Goal: Task Accomplishment & Management: Manage account settings

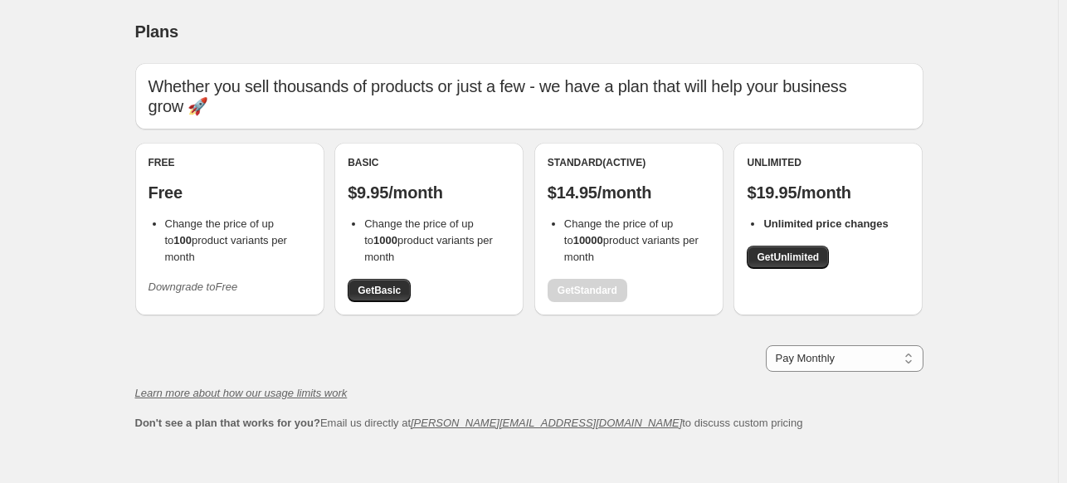
click at [189, 211] on div "Free Free Change the price of up to 100 product variants per month Downgrade to…" at bounding box center [229, 228] width 163 height 144
click at [229, 285] on div "Free Free Change the price of up to 100 product variants per month Downgrade to…" at bounding box center [229, 229] width 189 height 173
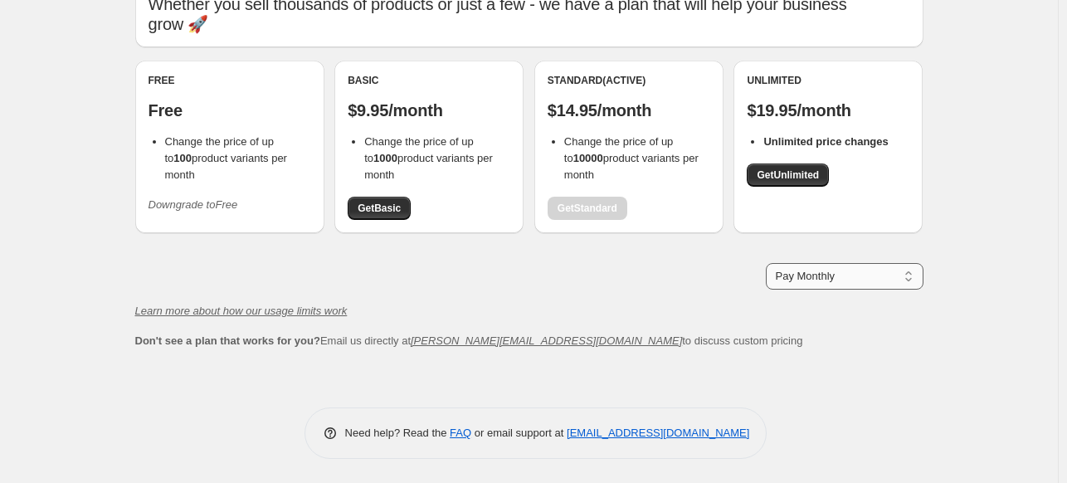
click at [783, 281] on select "Pay Monthly Pay Yearly (Save 16%)" at bounding box center [845, 276] width 158 height 27
drag, startPoint x: 783, startPoint y: 281, endPoint x: 772, endPoint y: 281, distance: 10.8
click at [783, 281] on select "Pay Monthly Pay Yearly (Save 16%)" at bounding box center [845, 276] width 158 height 27
click at [619, 289] on div "Pay Monthly Pay Yearly (Save 16%) Pay Monthly" at bounding box center [529, 276] width 788 height 27
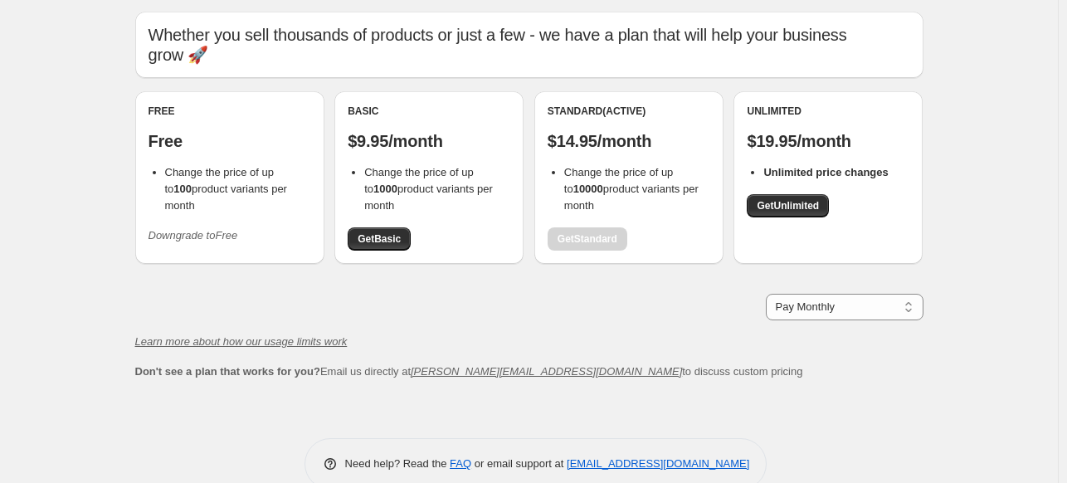
scroll to position [0, 0]
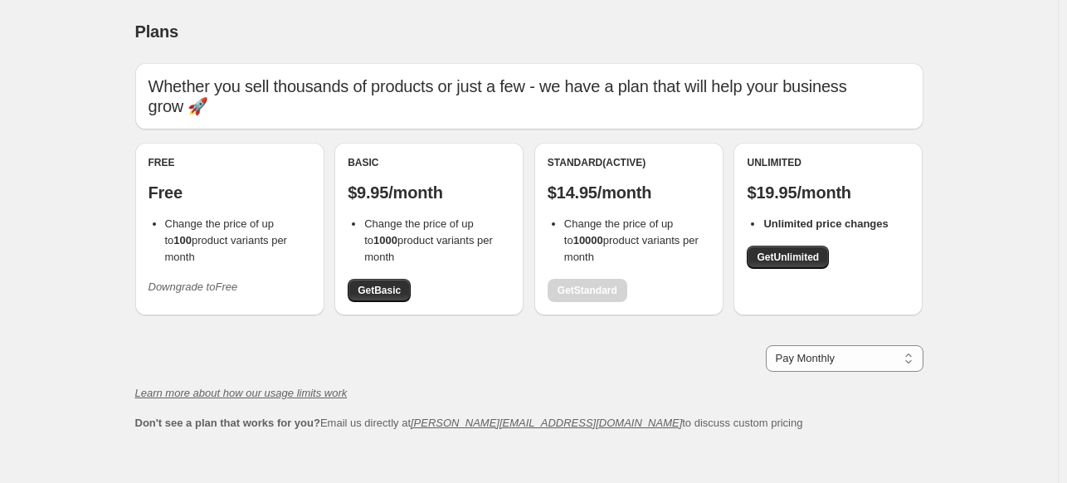
drag, startPoint x: 236, startPoint y: 257, endPoint x: 203, endPoint y: 226, distance: 45.2
click at [233, 256] on div "Free Free Change the price of up to 100 product variants per month Downgrade to…" at bounding box center [229, 228] width 163 height 144
click at [178, 280] on icon "Downgrade to Free" at bounding box center [193, 286] width 90 height 12
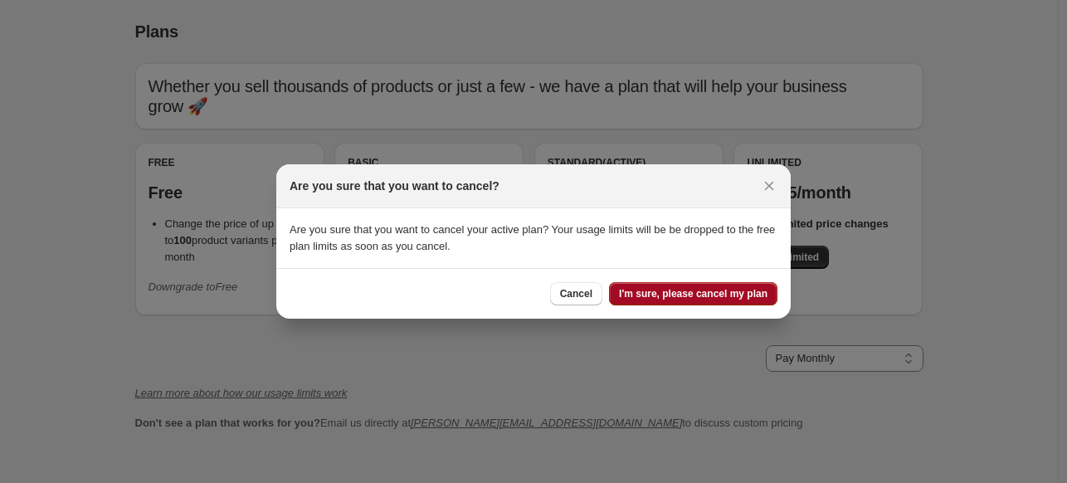
click at [666, 294] on span "I'm sure, please cancel my plan" at bounding box center [693, 293] width 148 height 13
